Goal: Find specific fact: Find specific fact

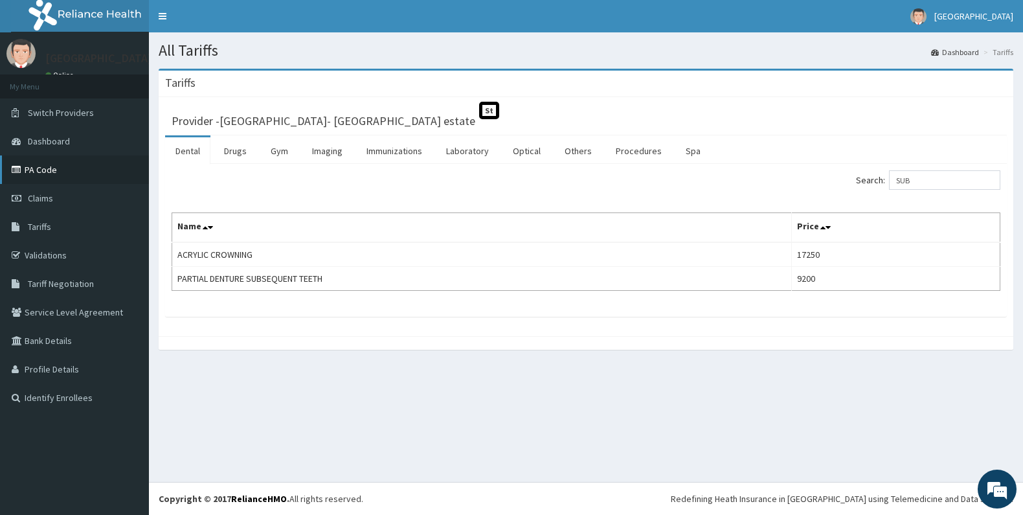
click at [47, 172] on link "PA Code" at bounding box center [74, 169] width 149 height 28
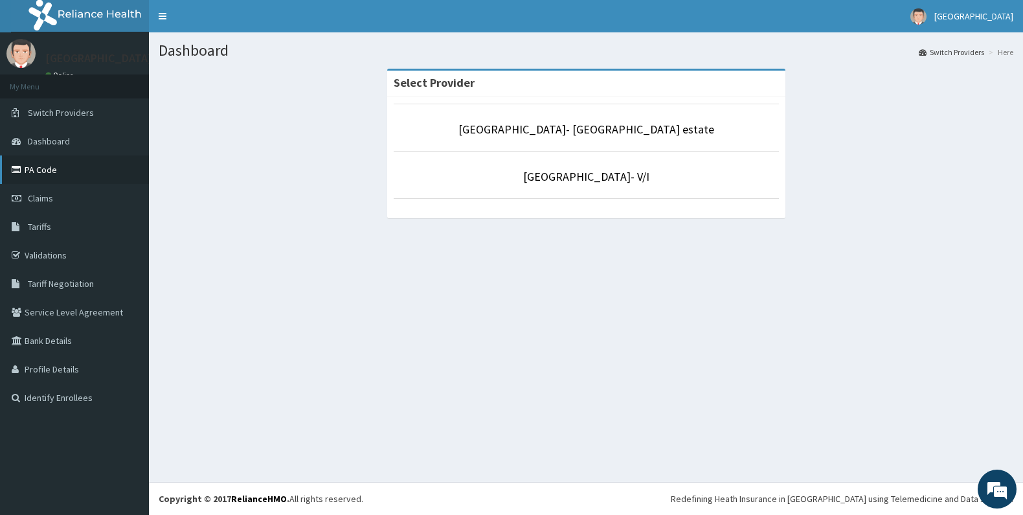
click at [45, 169] on link "PA Code" at bounding box center [74, 169] width 149 height 28
click at [40, 164] on link "PA Code" at bounding box center [74, 169] width 149 height 28
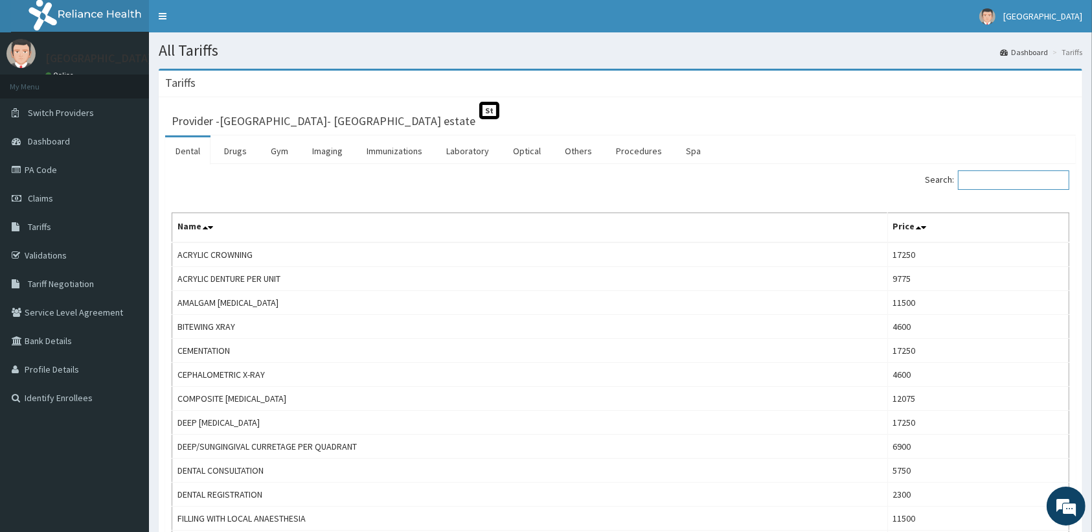
click at [1033, 178] on input "Search:" at bounding box center [1013, 179] width 111 height 19
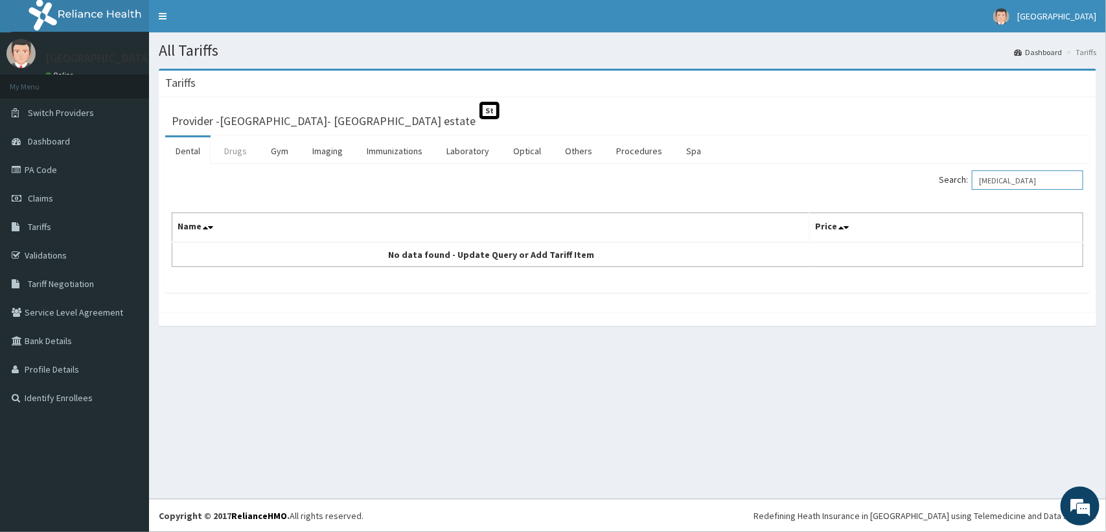
type input "[MEDICAL_DATA]"
click at [227, 156] on link "Drugs" at bounding box center [235, 150] width 43 height 27
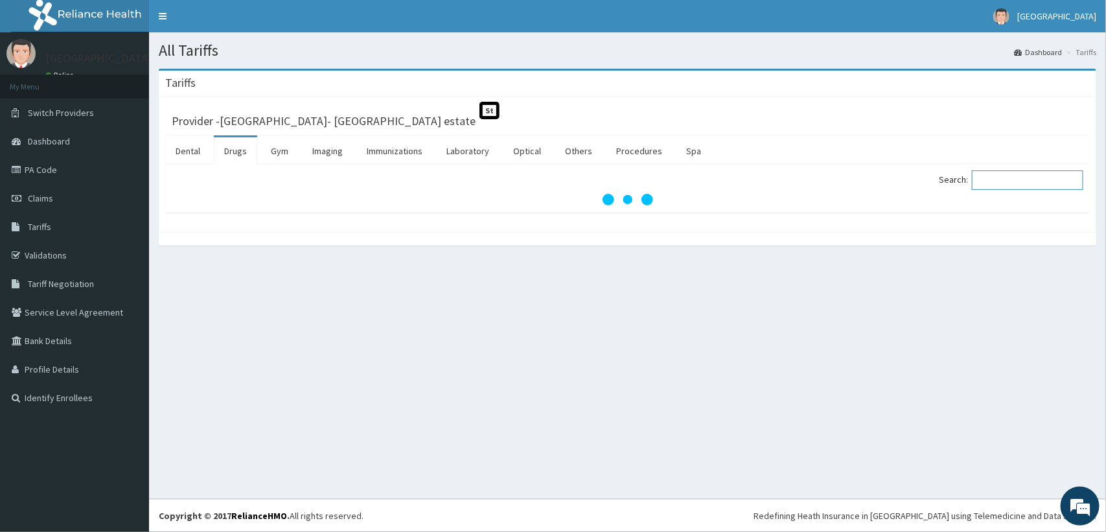
click at [999, 175] on input "Search:" at bounding box center [1026, 179] width 111 height 19
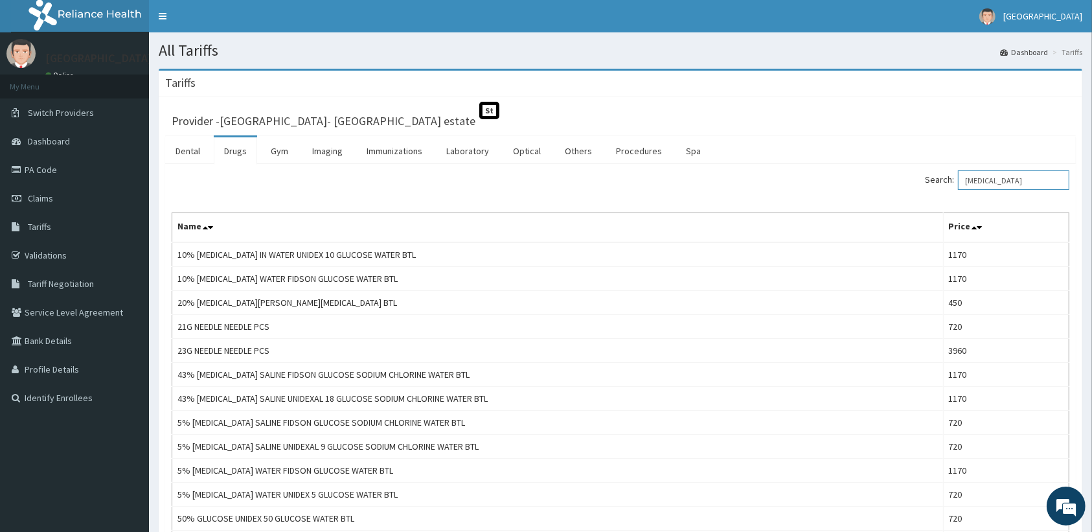
type input "[MEDICAL_DATA]"
click at [235, 155] on link "Drugs" at bounding box center [235, 150] width 43 height 27
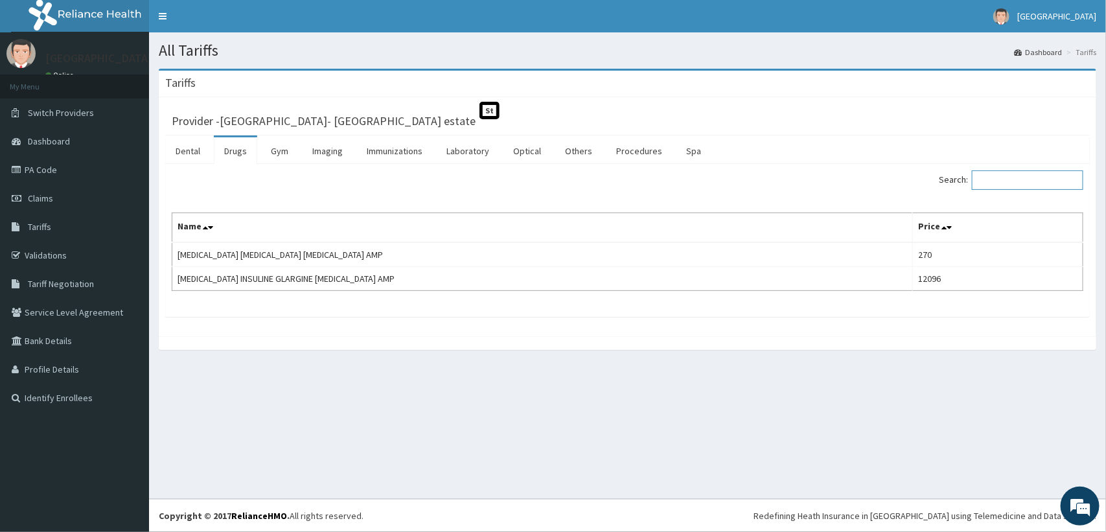
click at [1008, 172] on input "Search:" at bounding box center [1026, 179] width 111 height 19
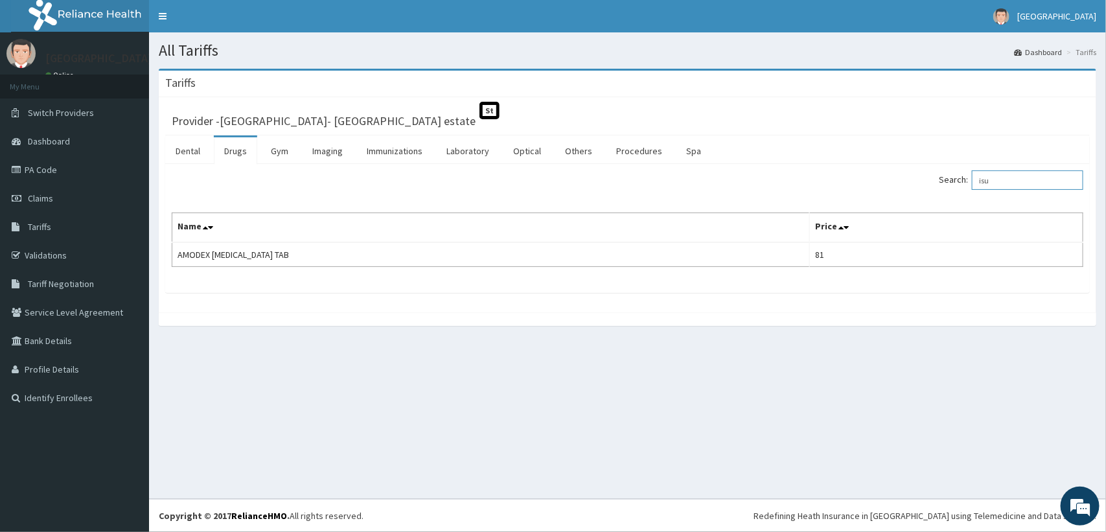
click at [989, 179] on input "isu" at bounding box center [1026, 179] width 111 height 19
click at [984, 186] on input "nocte" at bounding box center [1026, 179] width 111 height 19
paste input "[MEDICAL_DATA]"
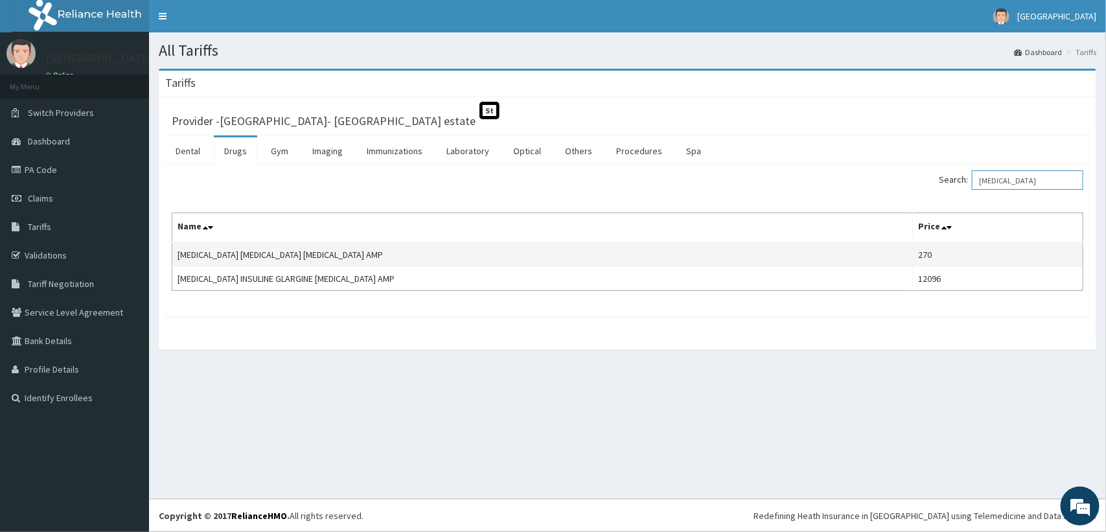
type input "[MEDICAL_DATA]"
click at [251, 258] on td "[MEDICAL_DATA] [MEDICAL_DATA] [MEDICAL_DATA] AMP" at bounding box center [542, 254] width 740 height 25
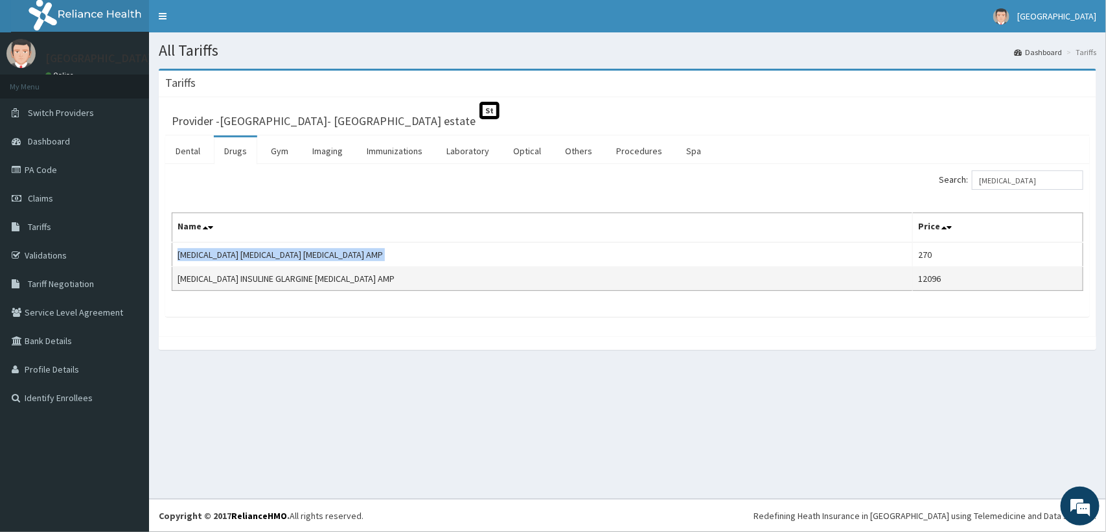
copy td "[MEDICAL_DATA] [MEDICAL_DATA] [MEDICAL_DATA] AMP"
click at [344, 278] on td "[MEDICAL_DATA] INSULINE GLARGINE [MEDICAL_DATA] AMP" at bounding box center [542, 279] width 740 height 24
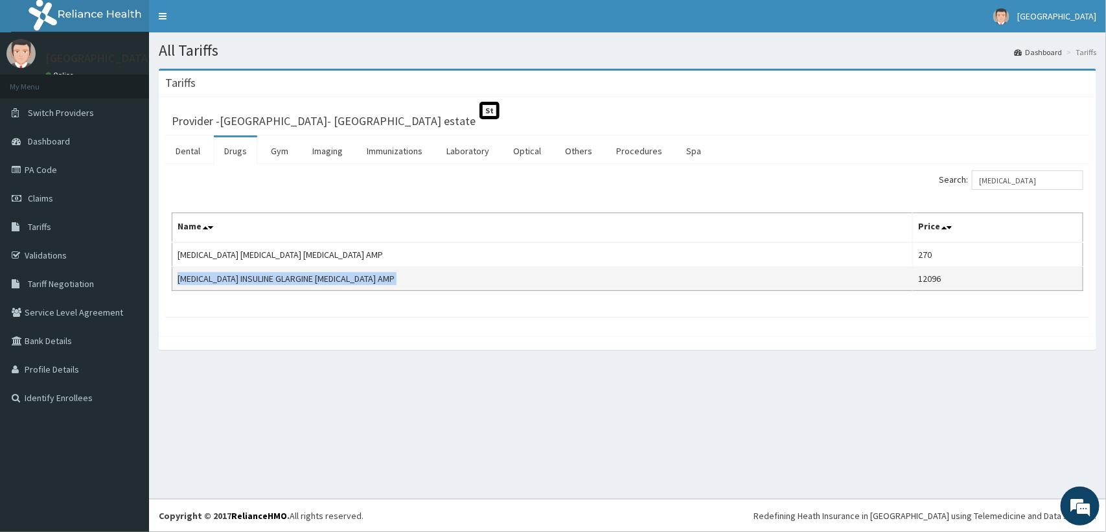
click at [344, 278] on td "[MEDICAL_DATA] INSULINE GLARGINE [MEDICAL_DATA] AMP" at bounding box center [542, 279] width 740 height 24
copy td "[MEDICAL_DATA] INSULINE GLARGINE [MEDICAL_DATA] AMP"
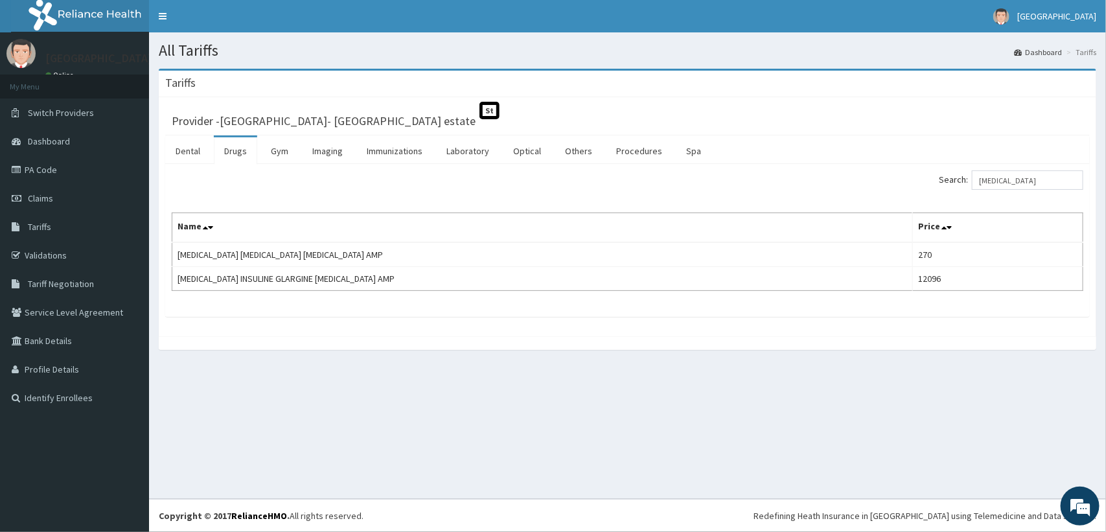
click at [908, 192] on div "Search: [MEDICAL_DATA]" at bounding box center [860, 181] width 446 height 23
